Goal: Task Accomplishment & Management: Manage account settings

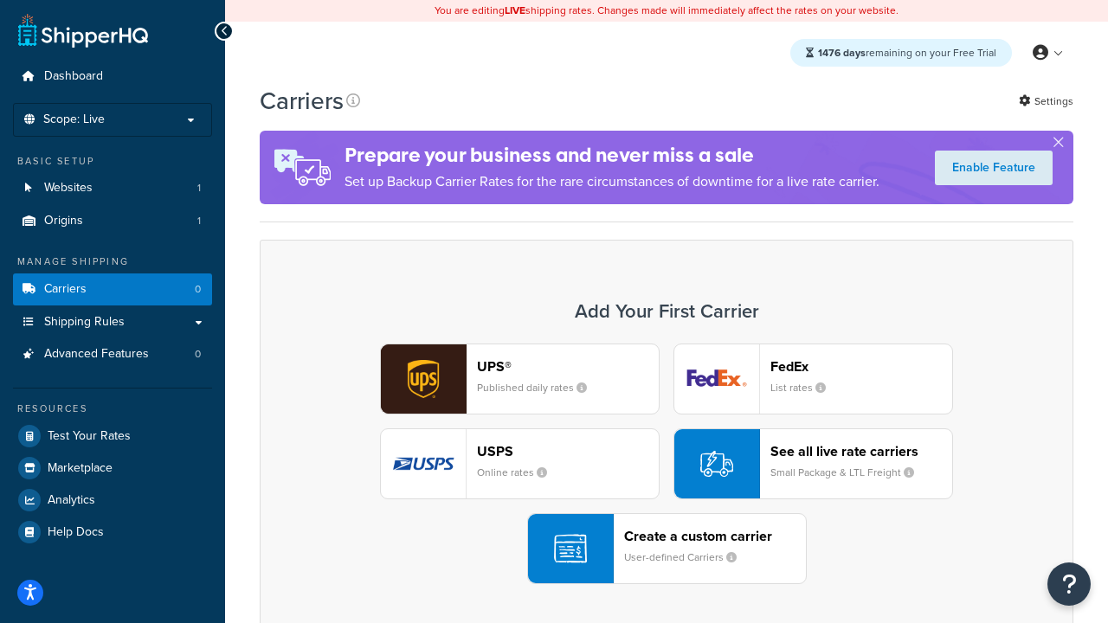
click at [667, 464] on div "UPS® Published daily rates FedEx List rates USPS Online rates See all live rate…" at bounding box center [666, 464] width 777 height 241
click at [861, 366] on header "FedEx" at bounding box center [861, 366] width 182 height 16
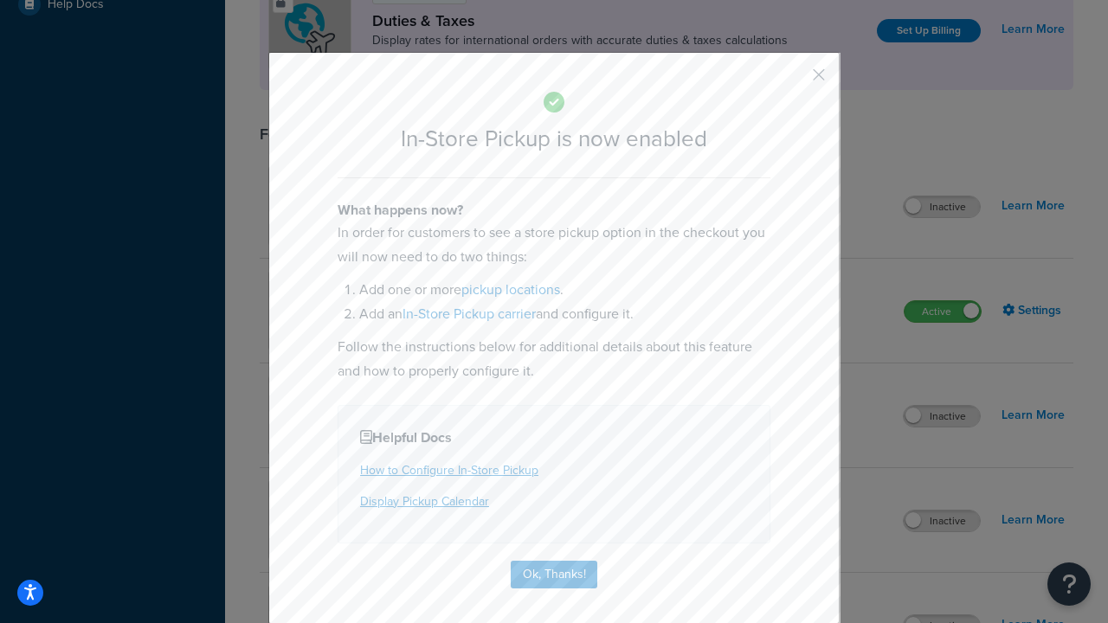
click at [793, 81] on button "button" at bounding box center [793, 81] width 4 height 4
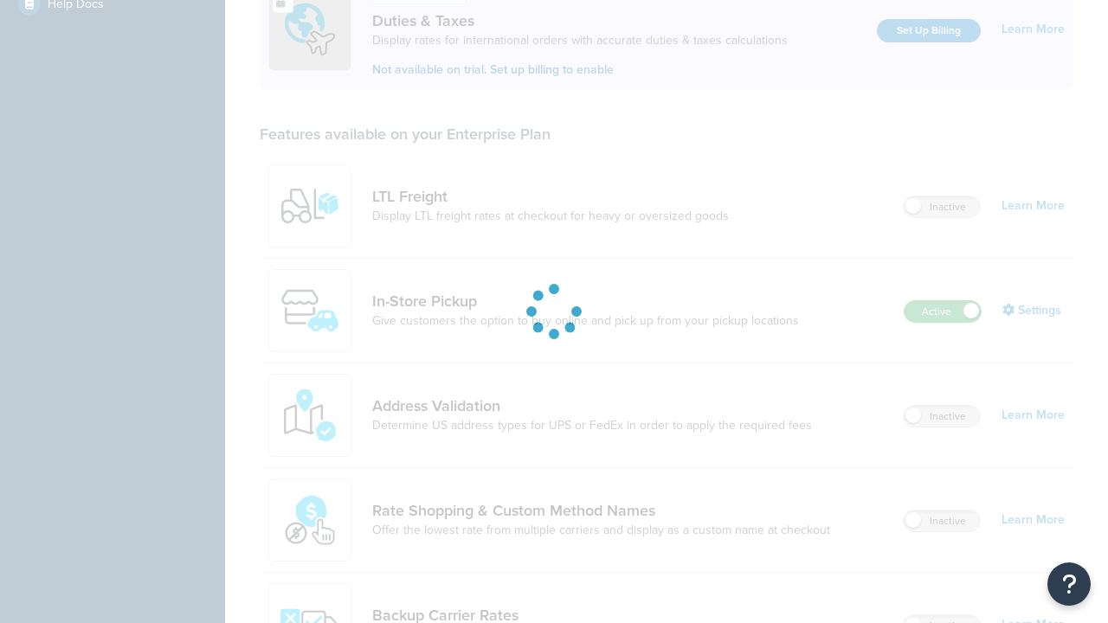
click at [943, 301] on label "Active" at bounding box center [943, 311] width 76 height 21
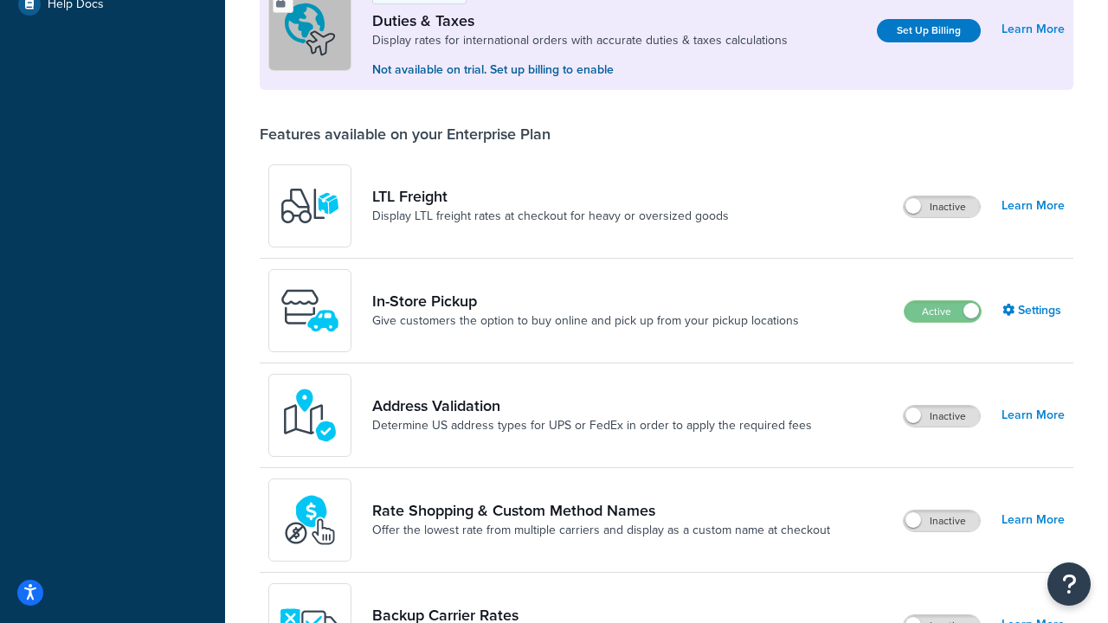
scroll to position [862, 0]
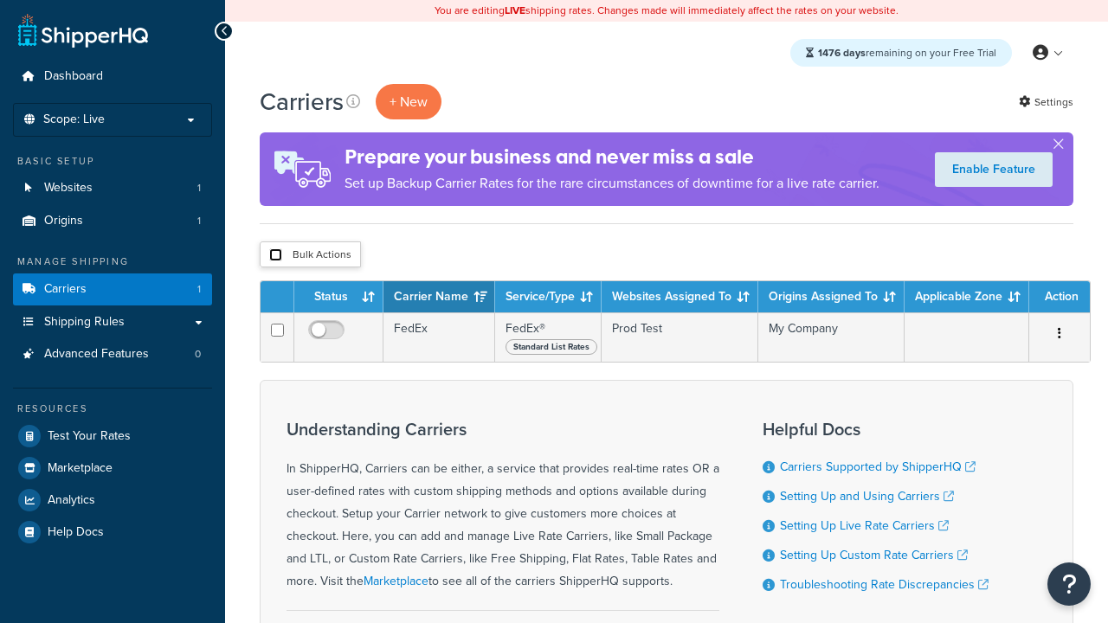
click at [275, 255] on input "checkbox" at bounding box center [275, 254] width 13 height 13
checkbox input "true"
click at [0, 0] on button "Delete" at bounding box center [0, 0] width 0 height 0
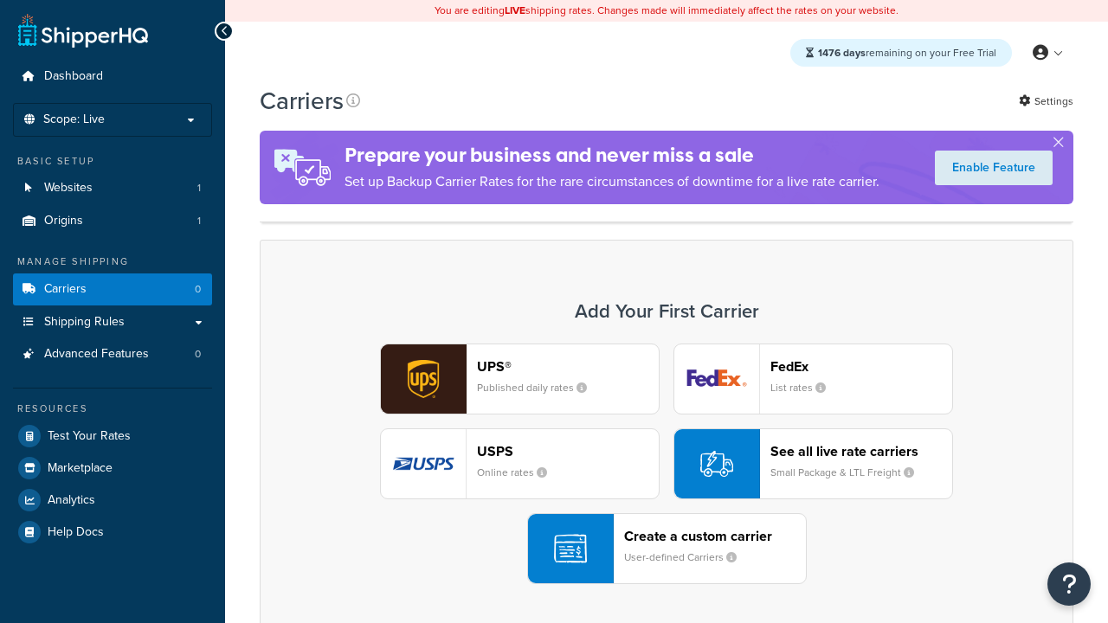
scroll to position [344, 0]
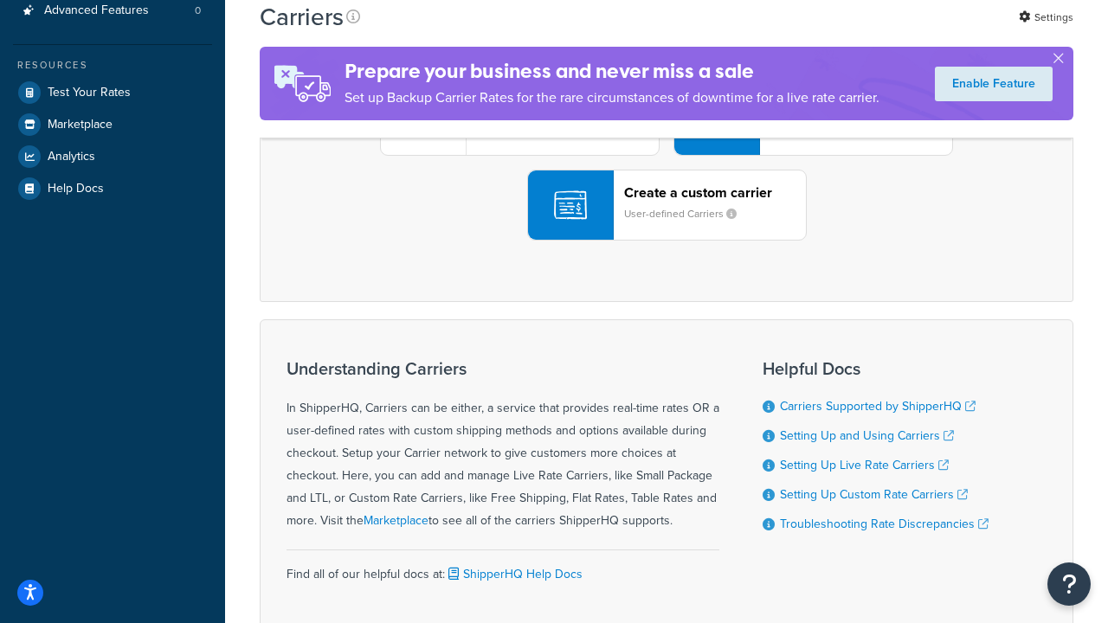
click at [667, 241] on div "UPS® Published daily rates FedEx List rates USPS Online rates See all live rate…" at bounding box center [666, 120] width 777 height 241
click at [667, 226] on div "Create a custom carrier User-defined Carriers" at bounding box center [715, 205] width 182 height 42
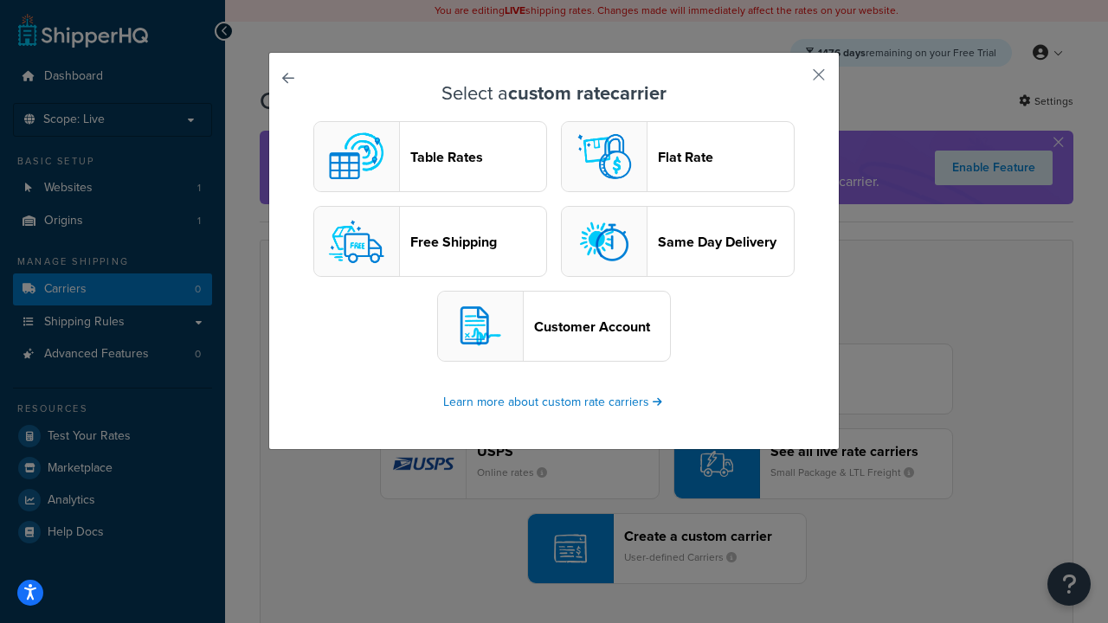
click at [430, 157] on header "Table Rates" at bounding box center [478, 157] width 136 height 16
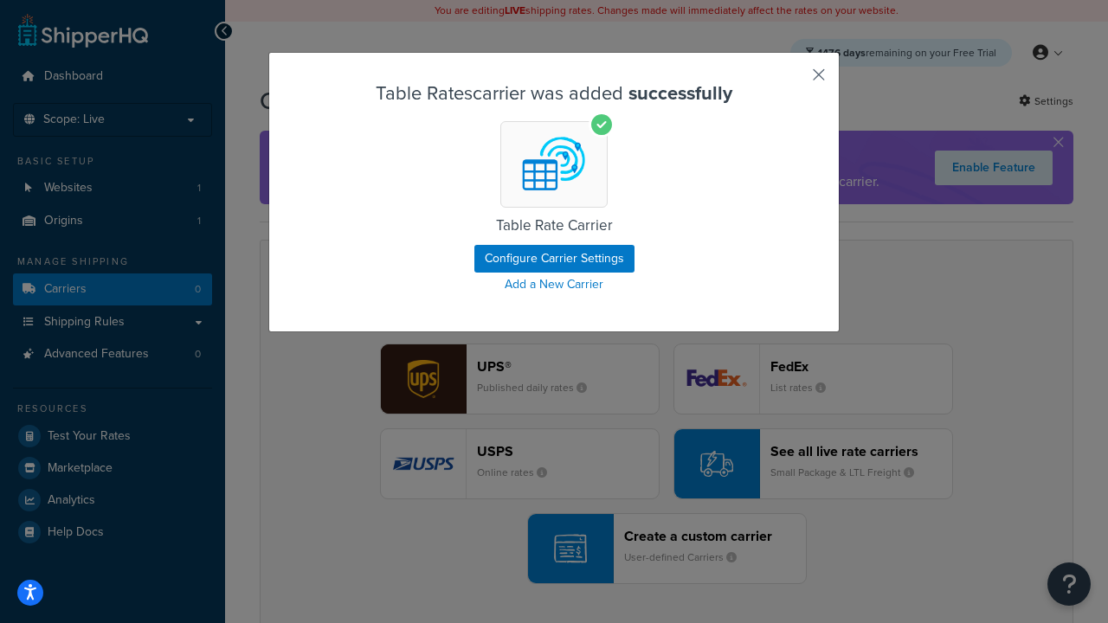
click at [793, 81] on button "button" at bounding box center [793, 81] width 4 height 4
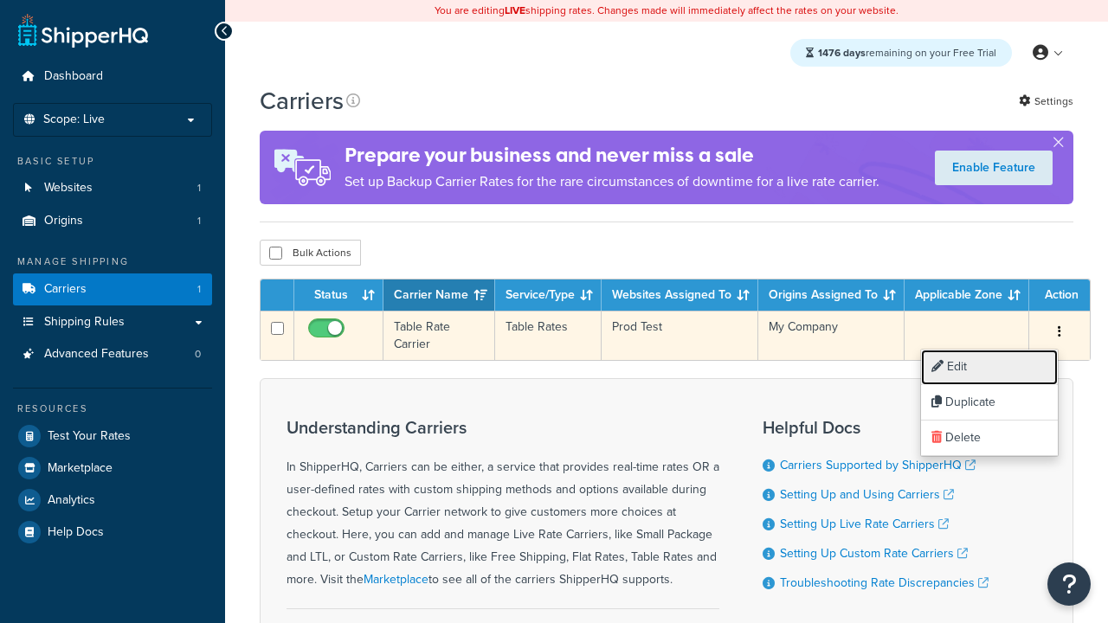
click at [989, 367] on link "Edit" at bounding box center [989, 367] width 137 height 35
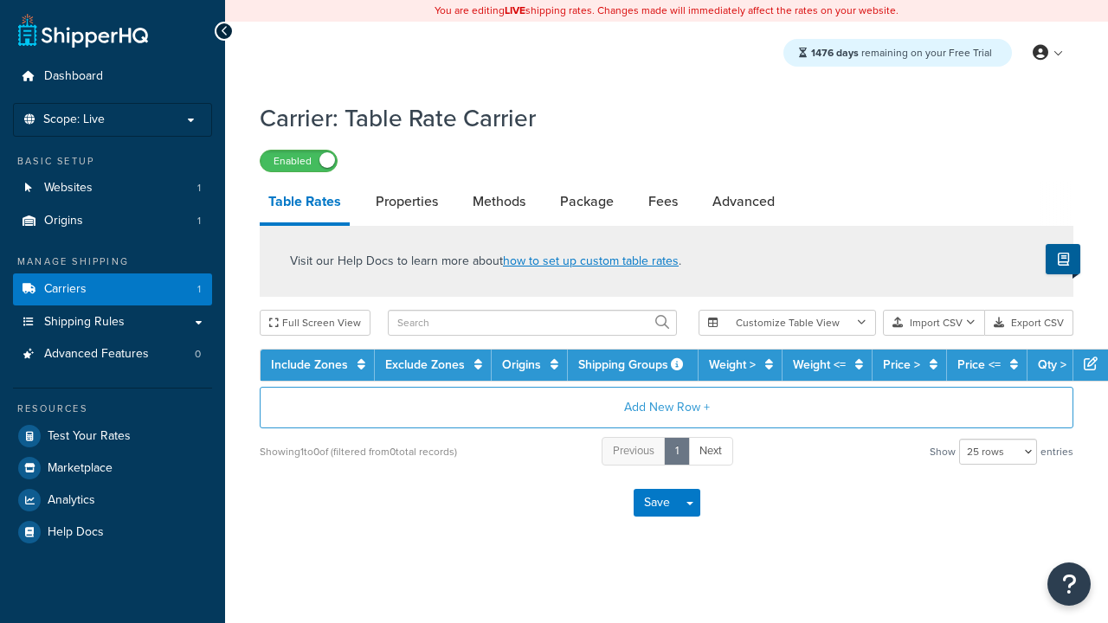
select select "25"
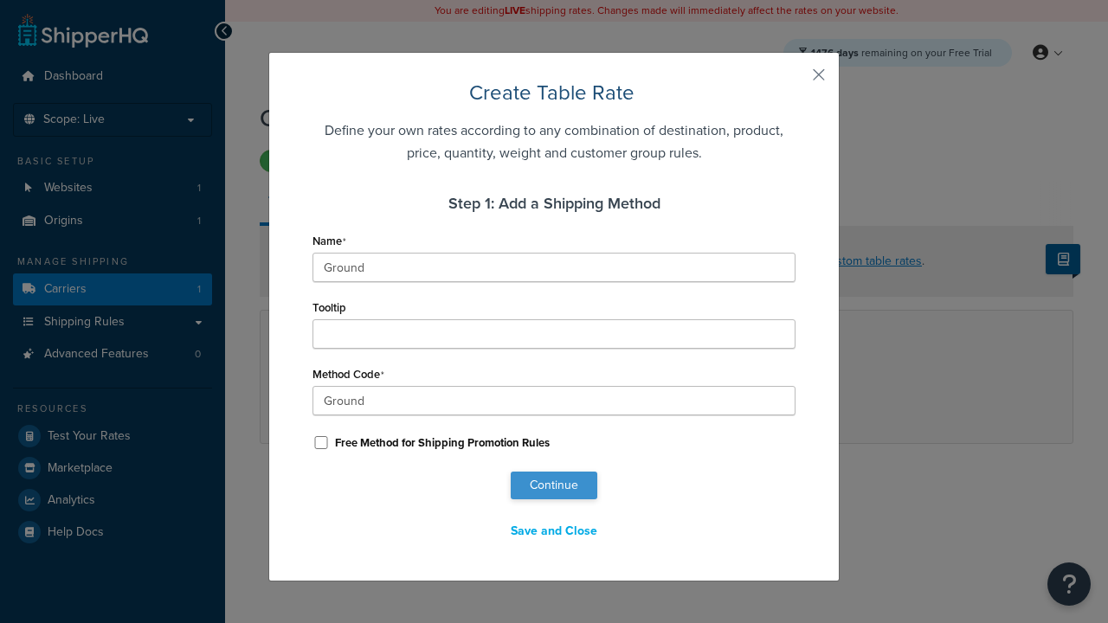
type input "Ground"
click at [554, 486] on button "Continue" at bounding box center [554, 486] width 87 height 28
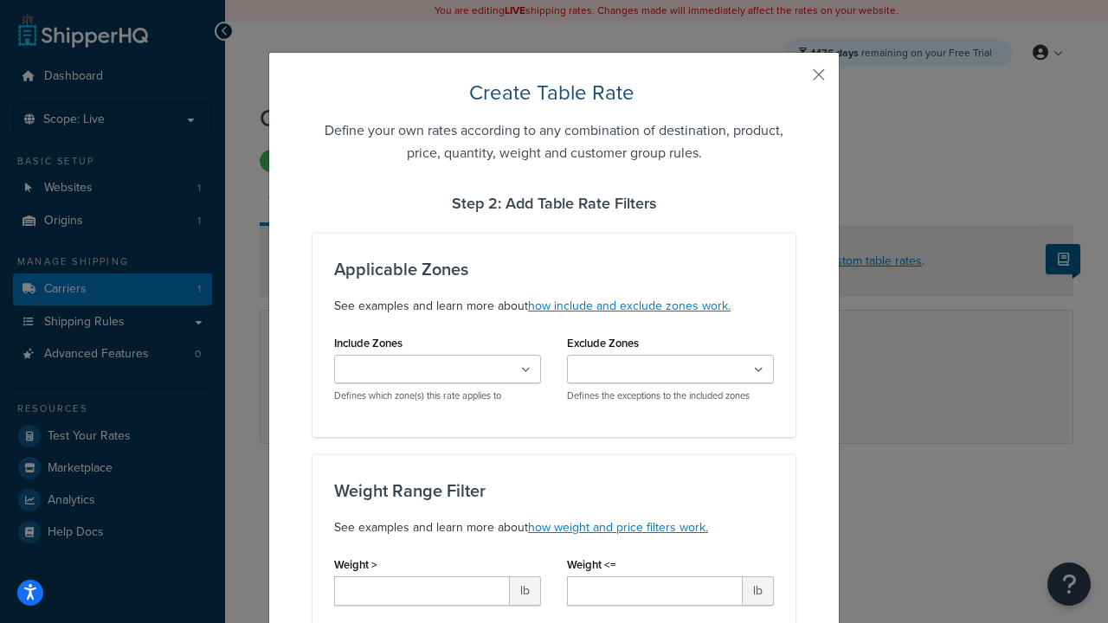
type input "10"
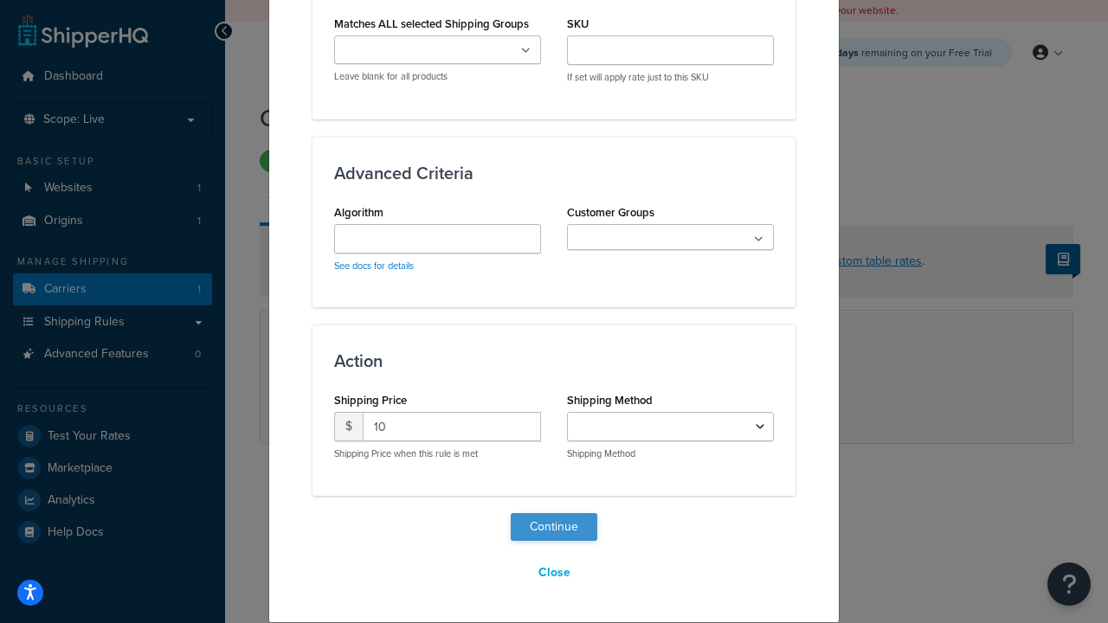
select select "25"
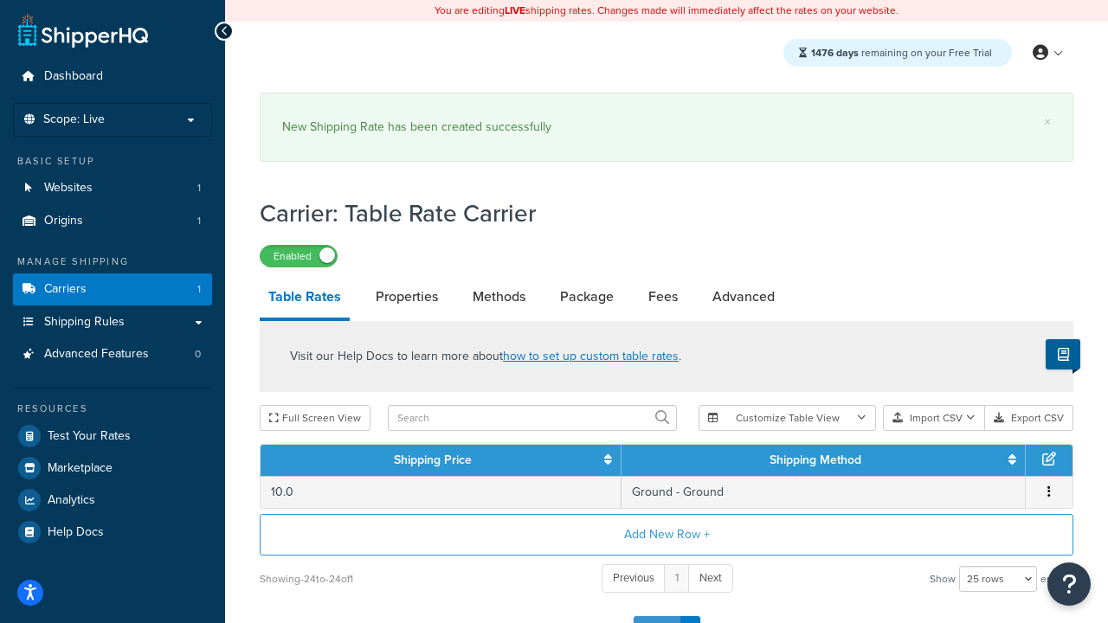
click at [656, 616] on button "Save" at bounding box center [657, 630] width 47 height 28
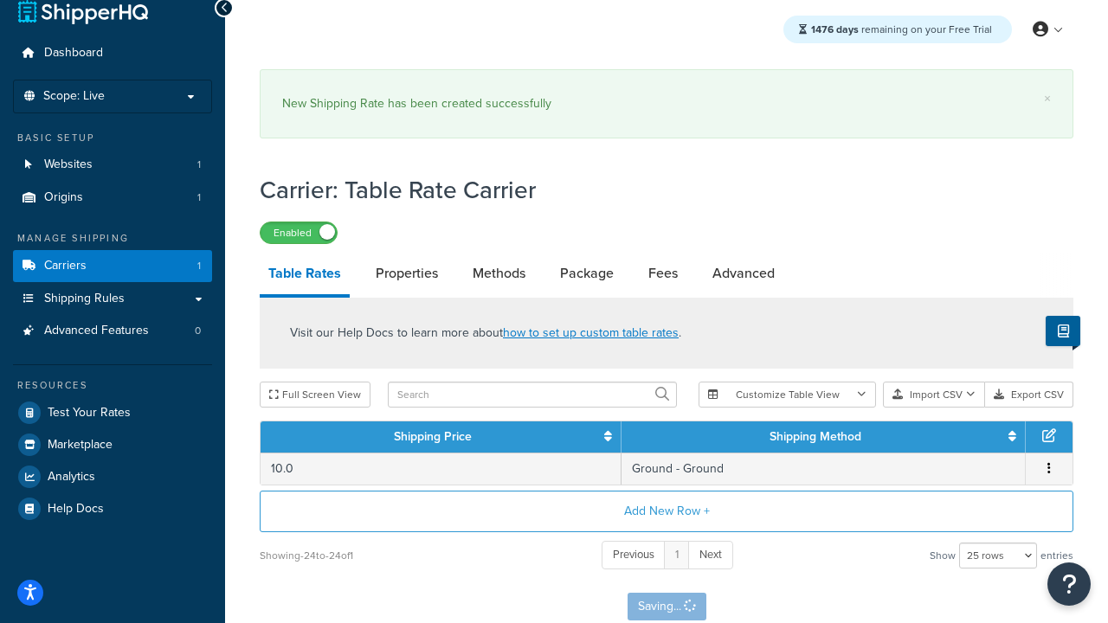
scroll to position [0, 0]
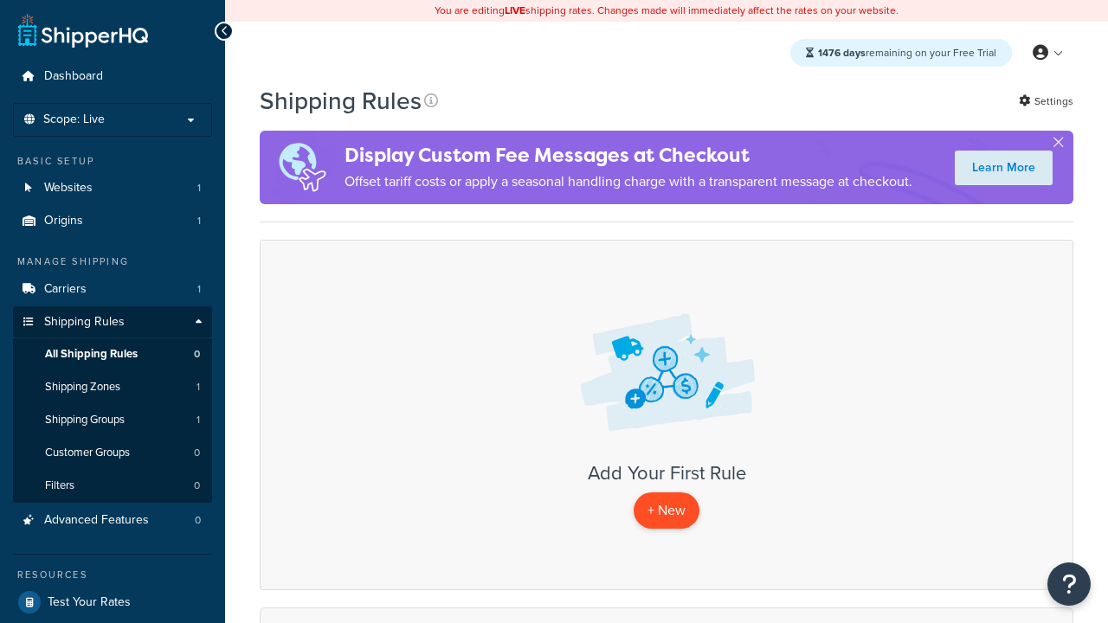
click at [667, 511] on p "+ New" at bounding box center [667, 510] width 66 height 35
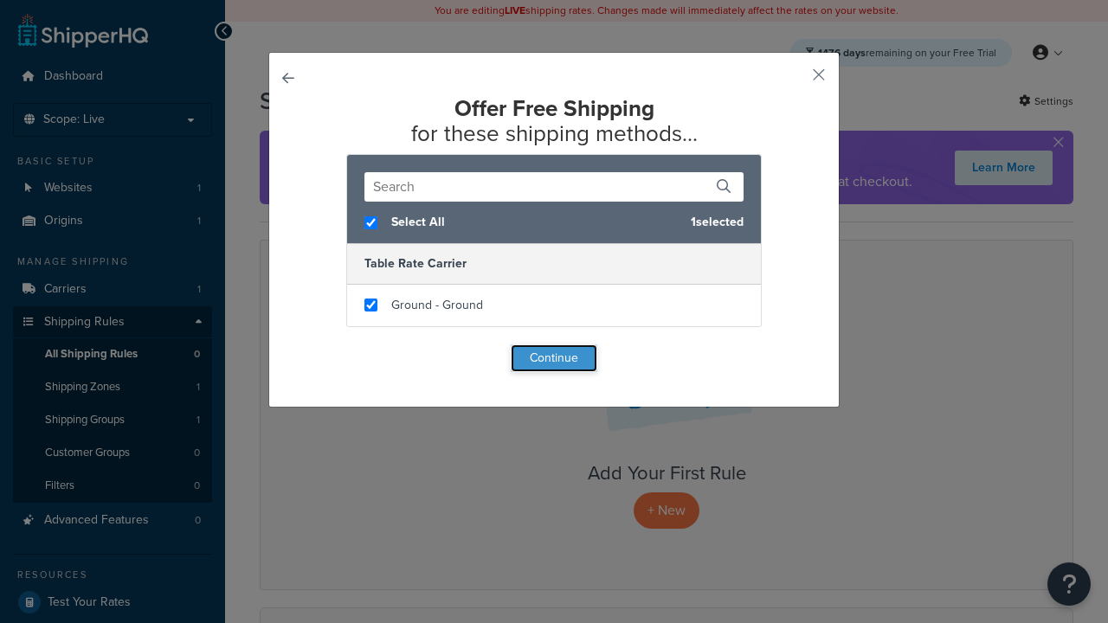
click at [554, 358] on button "Continue" at bounding box center [554, 359] width 87 height 28
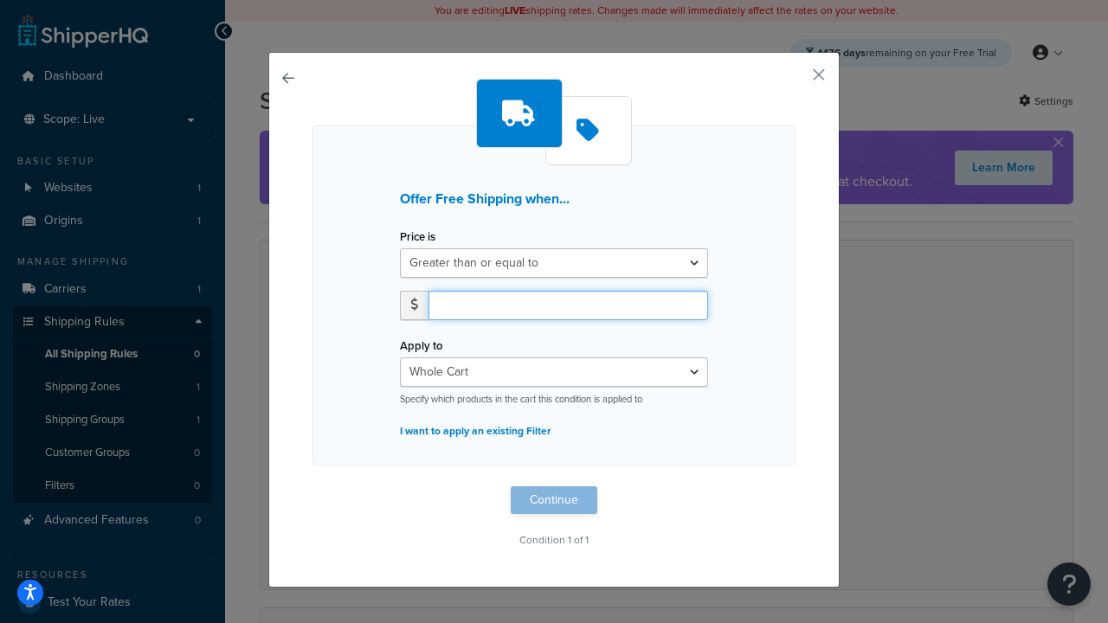
click at [568, 305] on input "number" at bounding box center [568, 305] width 280 height 29
type input "50"
click at [554, 500] on button "Continue" at bounding box center [554, 500] width 87 height 28
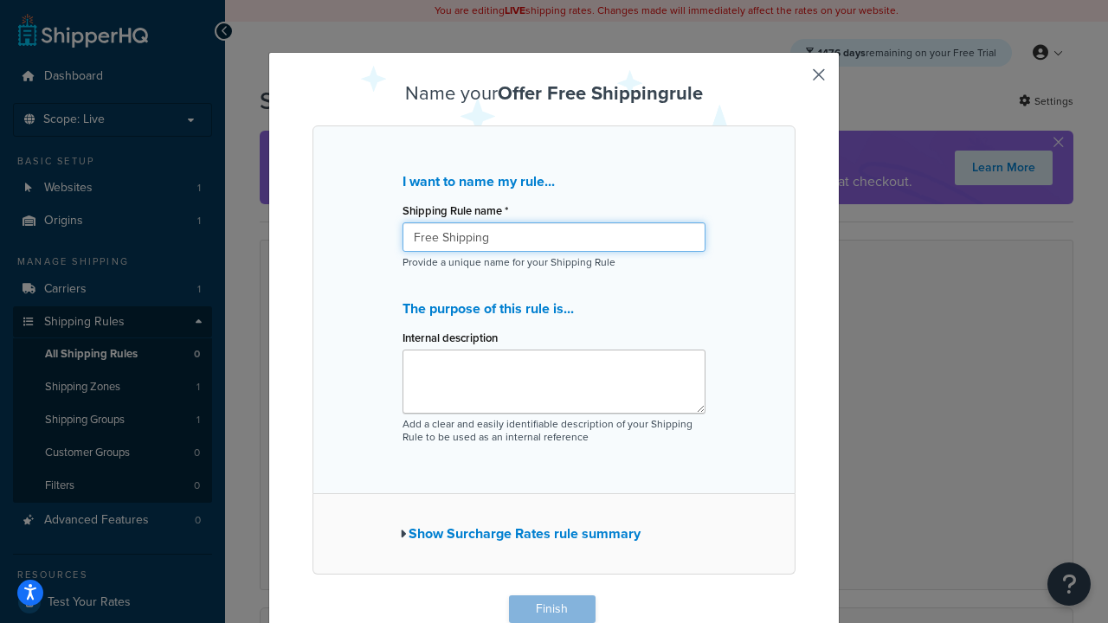
type input "Free Shipping"
click at [551, 609] on button "Finish" at bounding box center [552, 610] width 87 height 28
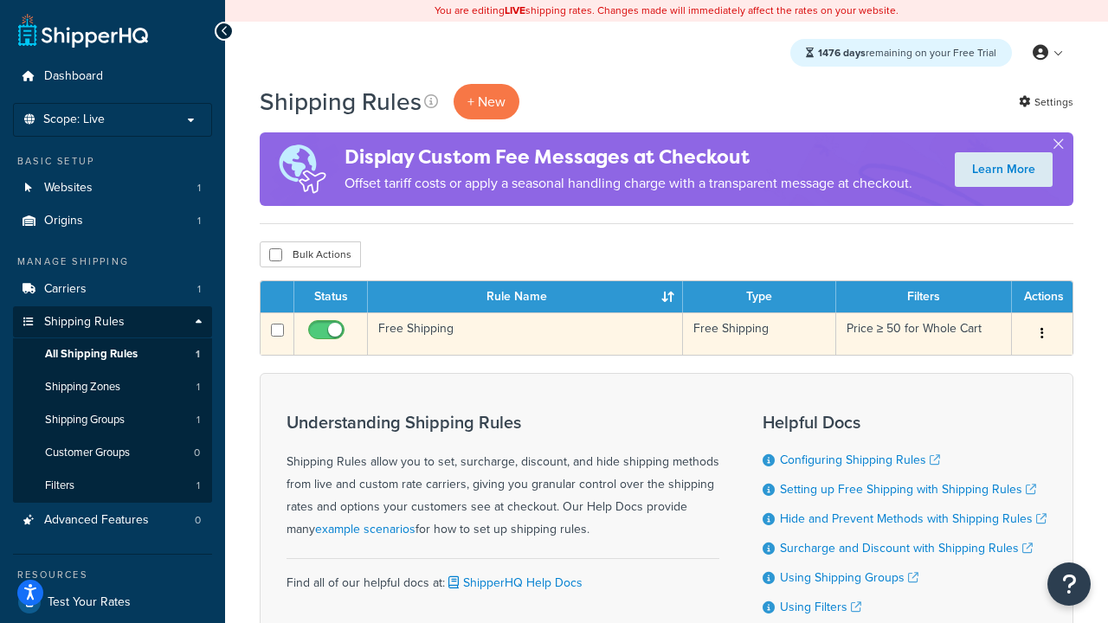
click at [328, 335] on input "checkbox" at bounding box center [329, 335] width 48 height 22
checkbox input "false"
click at [328, 335] on input "checkbox" at bounding box center [329, 335] width 48 height 22
checkbox input "true"
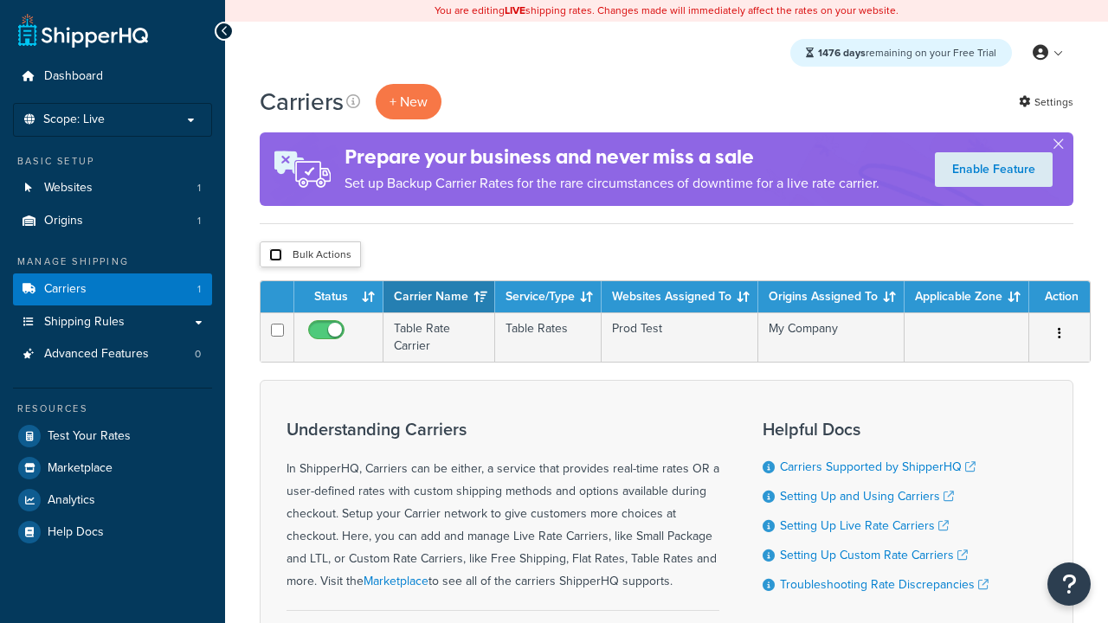
click at [275, 255] on input "checkbox" at bounding box center [275, 254] width 13 height 13
checkbox input "true"
click at [0, 0] on button "Delete" at bounding box center [0, 0] width 0 height 0
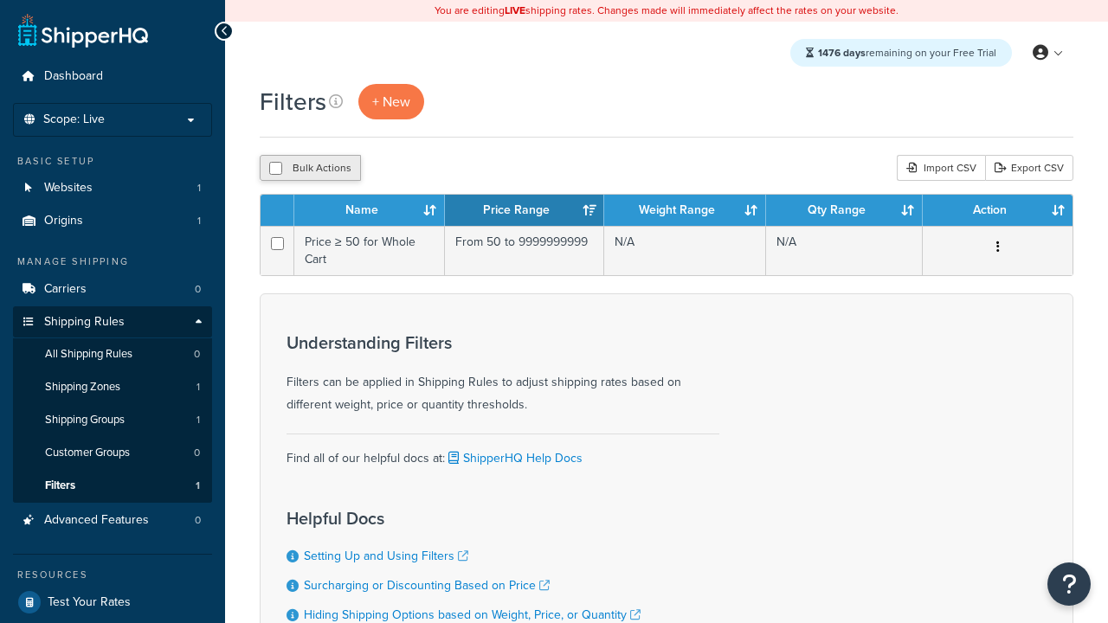
click at [310, 169] on button "Bulk Actions" at bounding box center [310, 168] width 101 height 26
checkbox input "true"
click at [0, 0] on button "Delete" at bounding box center [0, 0] width 0 height 0
